Goal: Find specific page/section: Find specific page/section

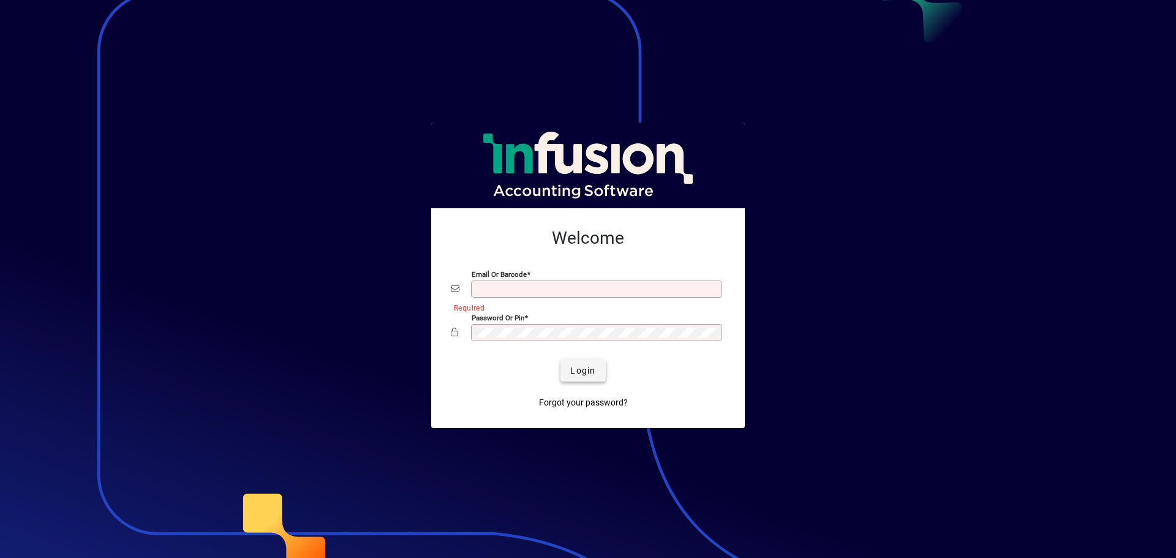
type input "**********"
click at [583, 369] on span "Login" at bounding box center [582, 370] width 25 height 13
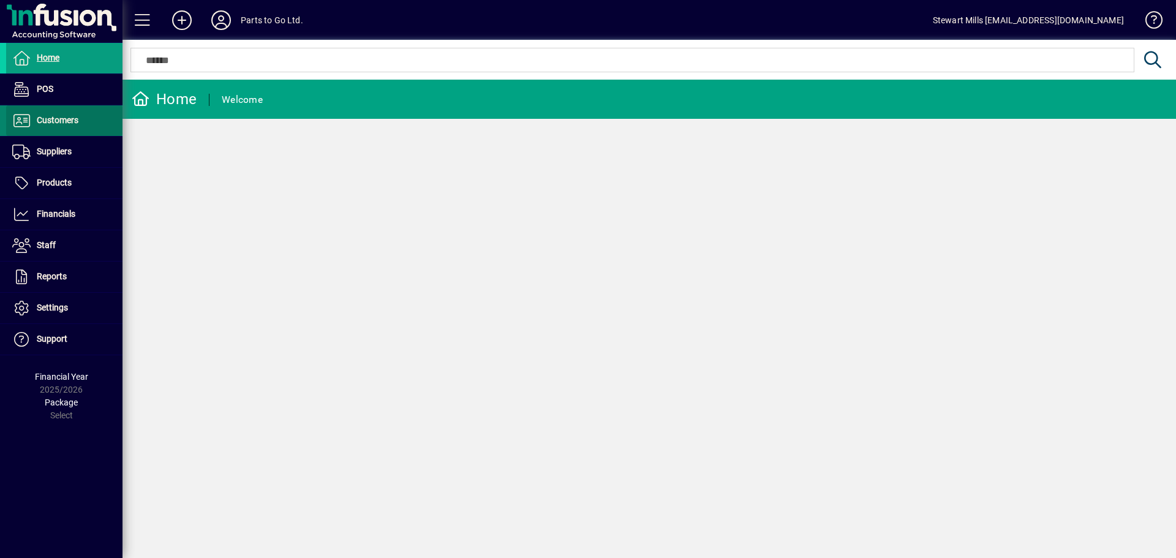
click at [61, 126] on span "Customers" at bounding box center [42, 120] width 72 height 15
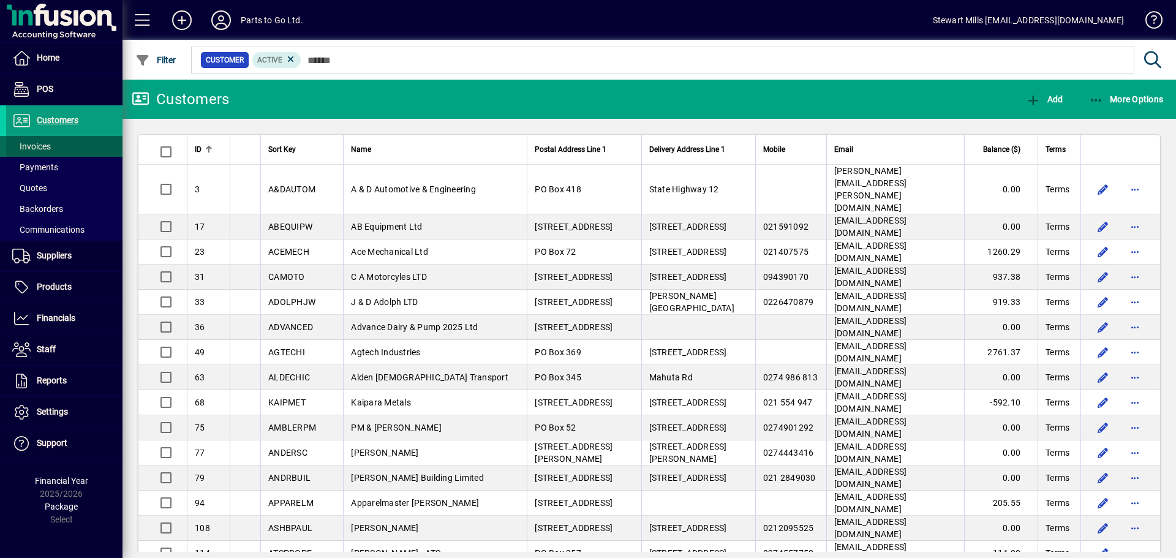
click at [45, 143] on span "Invoices" at bounding box center [31, 147] width 39 height 10
